Goal: Task Accomplishment & Management: Manage account settings

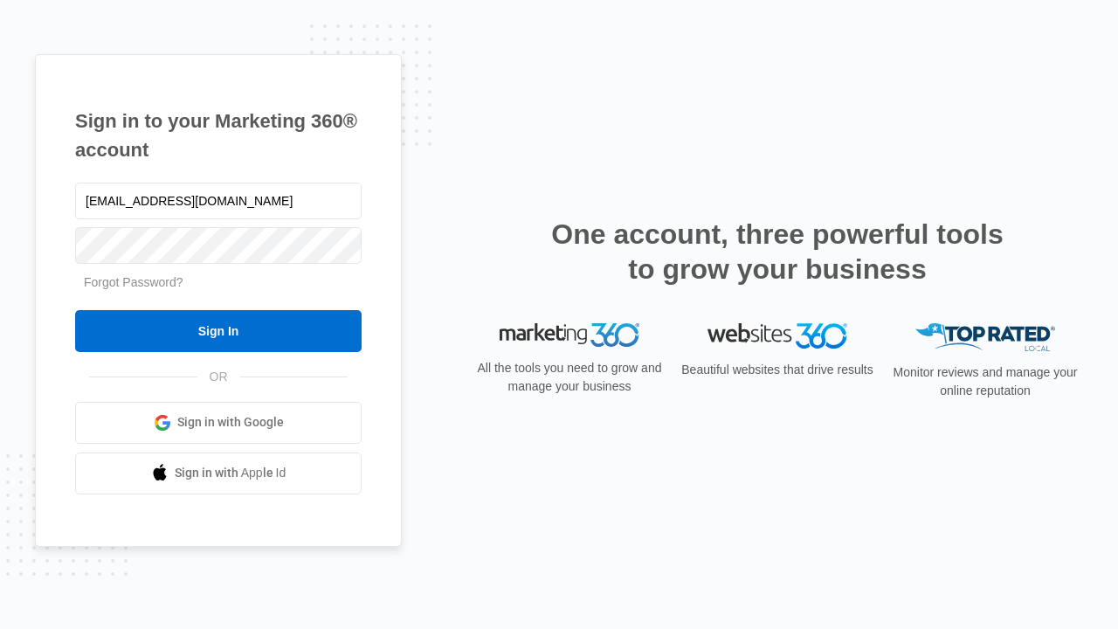
type input "[EMAIL_ADDRESS][DOMAIN_NAME]"
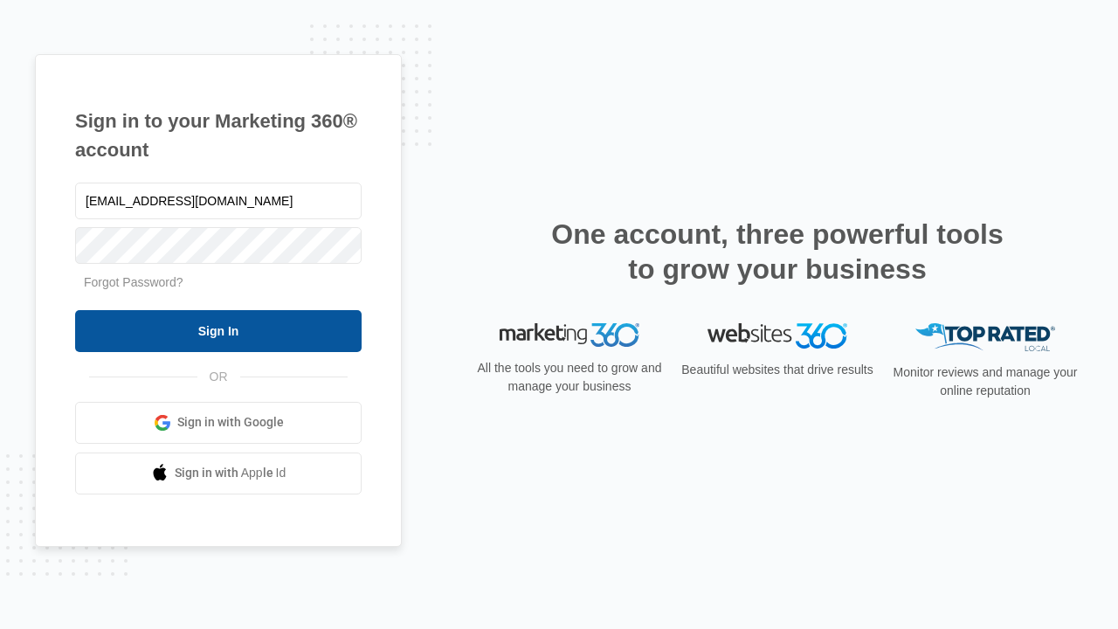
click at [218, 330] on input "Sign In" at bounding box center [218, 331] width 287 height 42
